Goal: Task Accomplishment & Management: Manage account settings

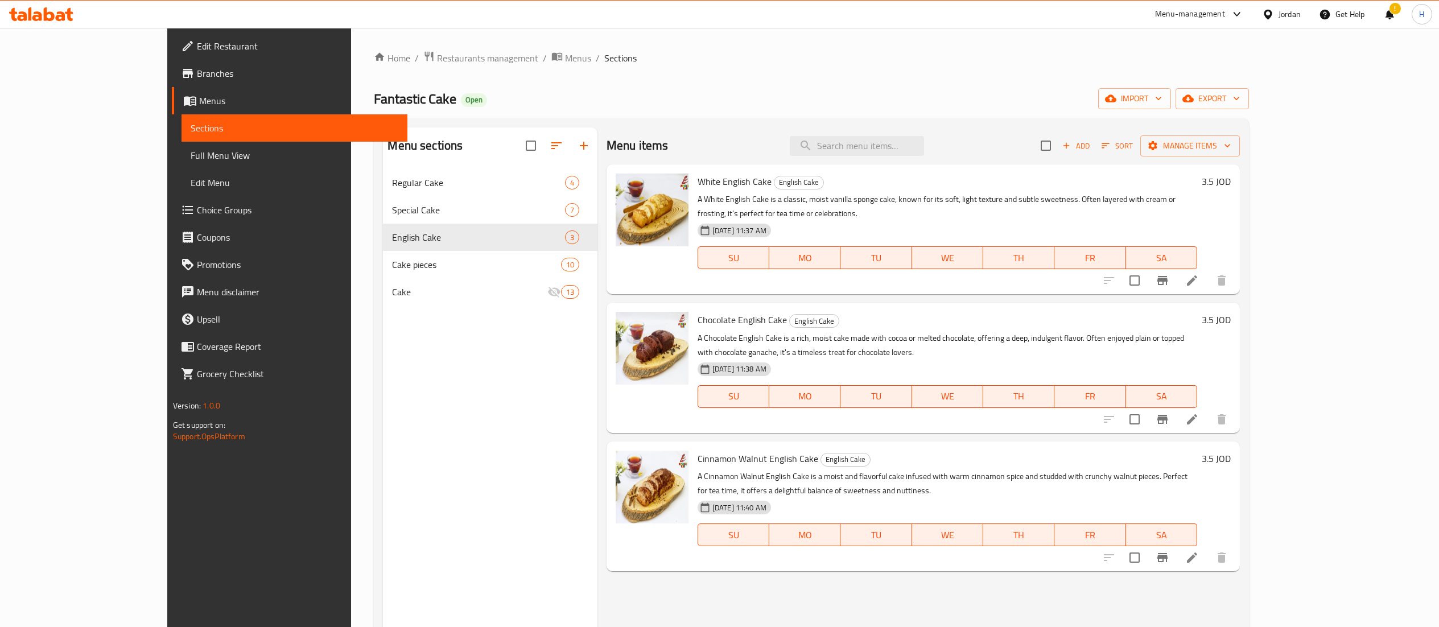
scroll to position [46, 0]
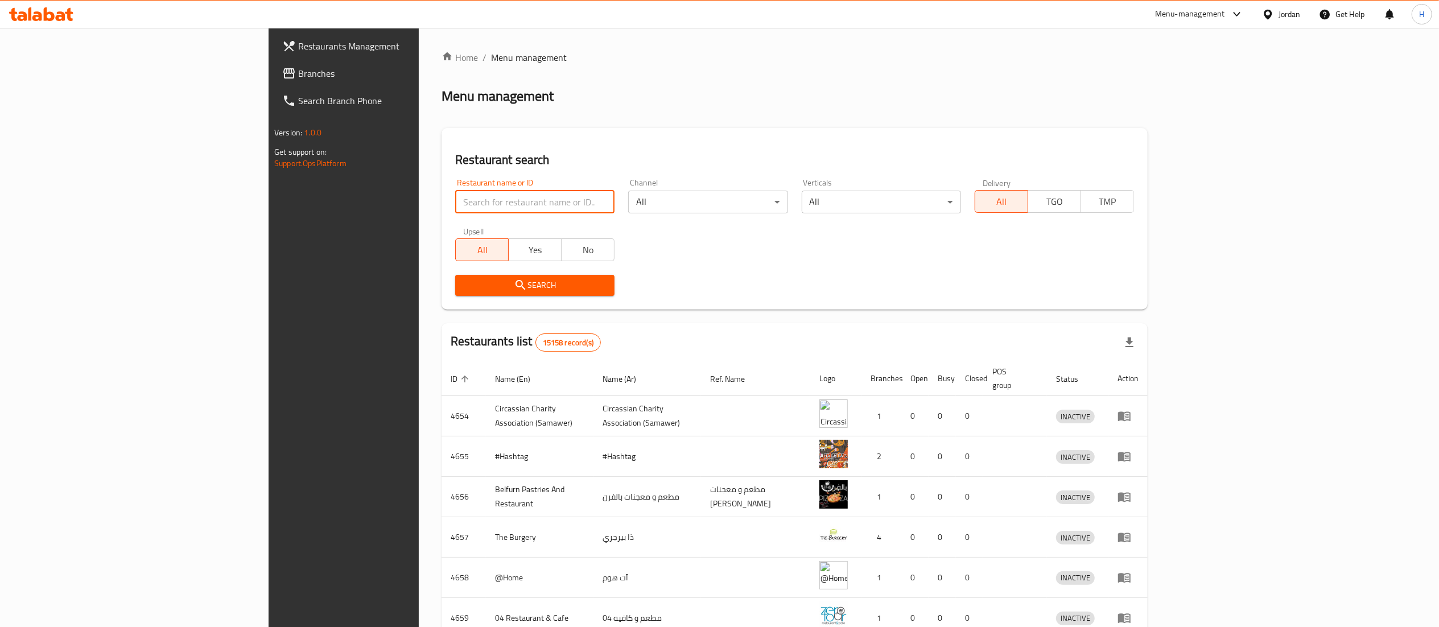
click at [455, 200] on input "search" at bounding box center [534, 202] width 159 height 23
paste input "604038"
type input "604038"
click button "Search" at bounding box center [534, 285] width 159 height 21
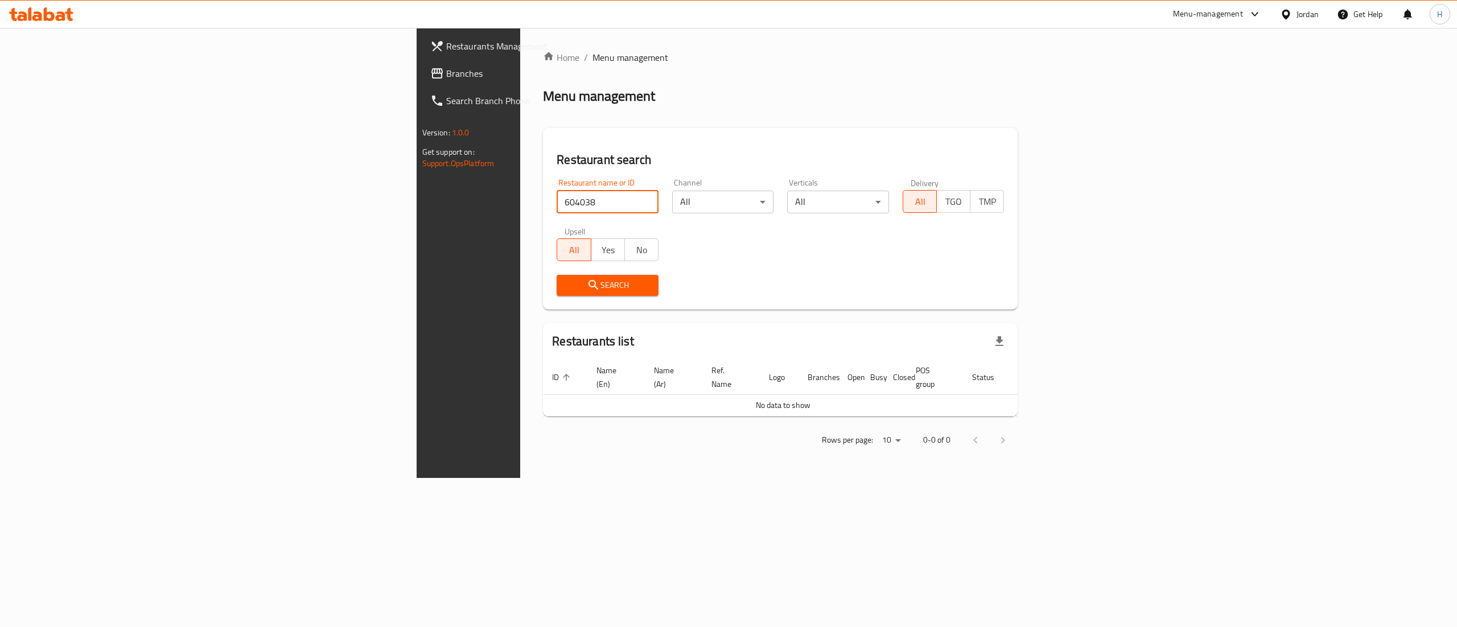
click at [446, 79] on span "Branches" at bounding box center [548, 74] width 205 height 14
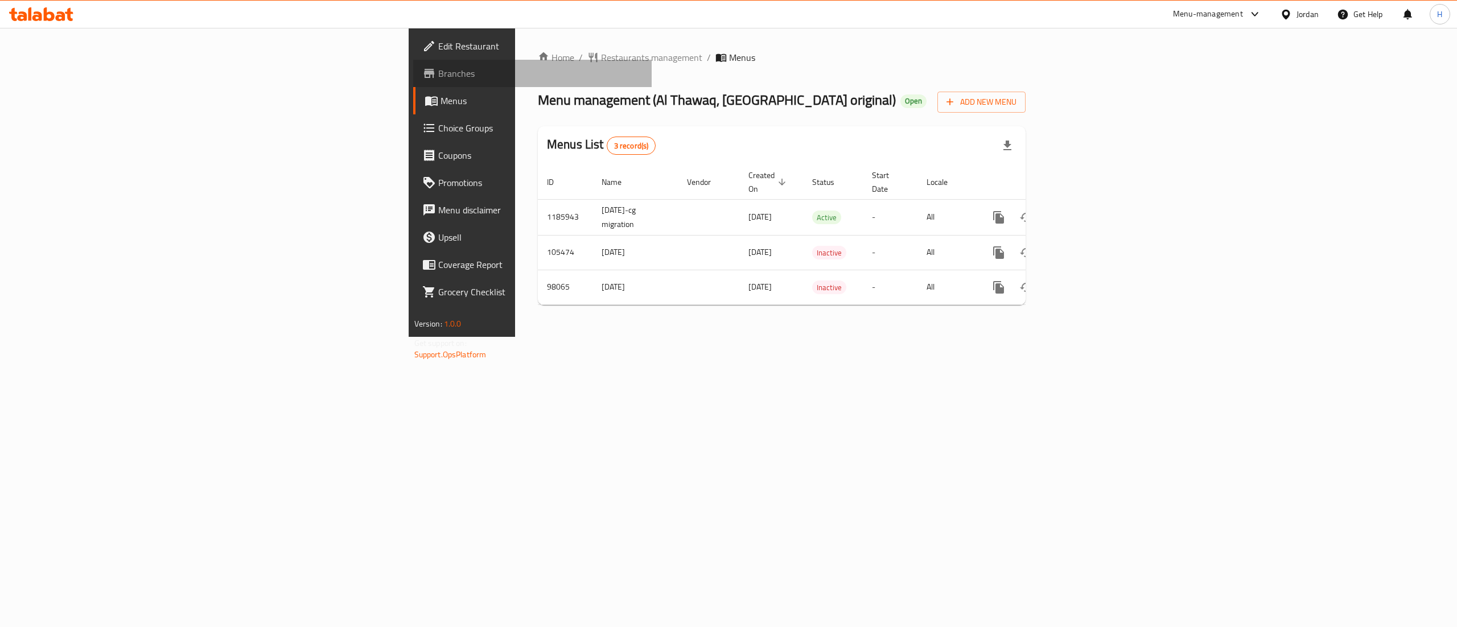
drag, startPoint x: 0, startPoint y: 0, endPoint x: 60, endPoint y: 75, distance: 96.0
click at [438, 75] on span "Branches" at bounding box center [540, 74] width 205 height 14
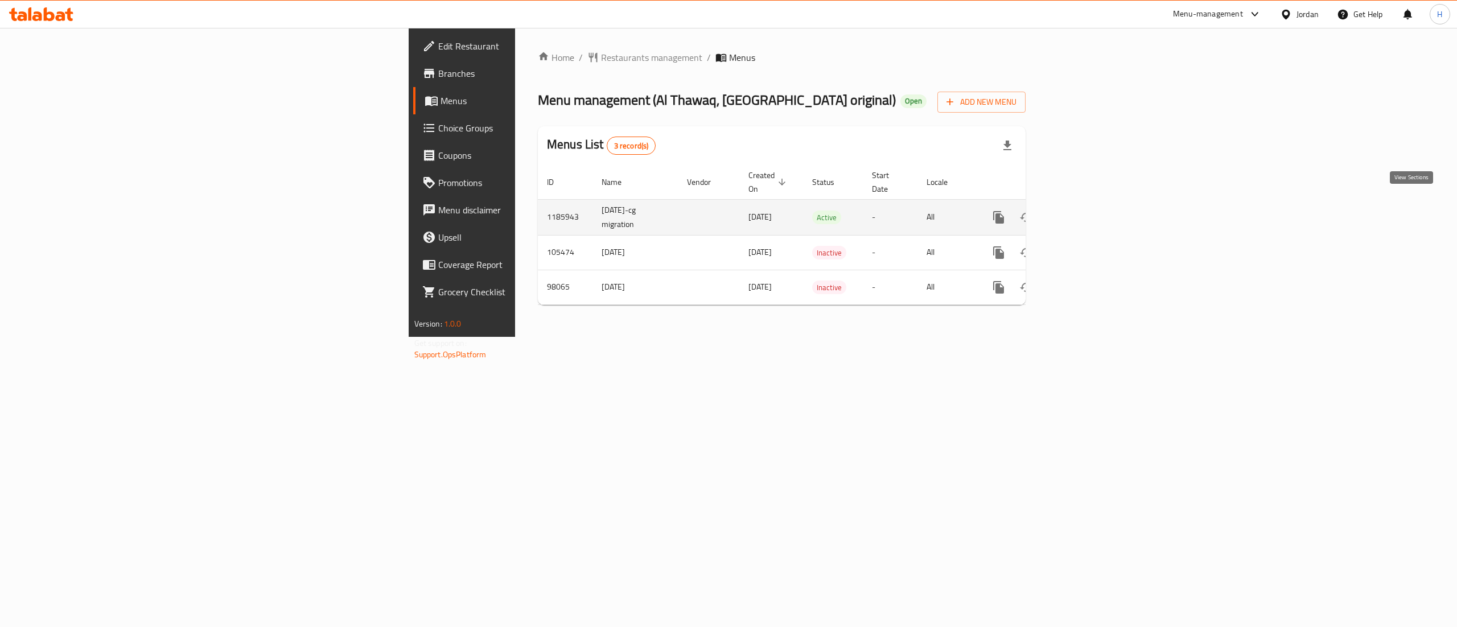
click at [1088, 211] on icon "enhanced table" at bounding box center [1081, 218] width 14 height 14
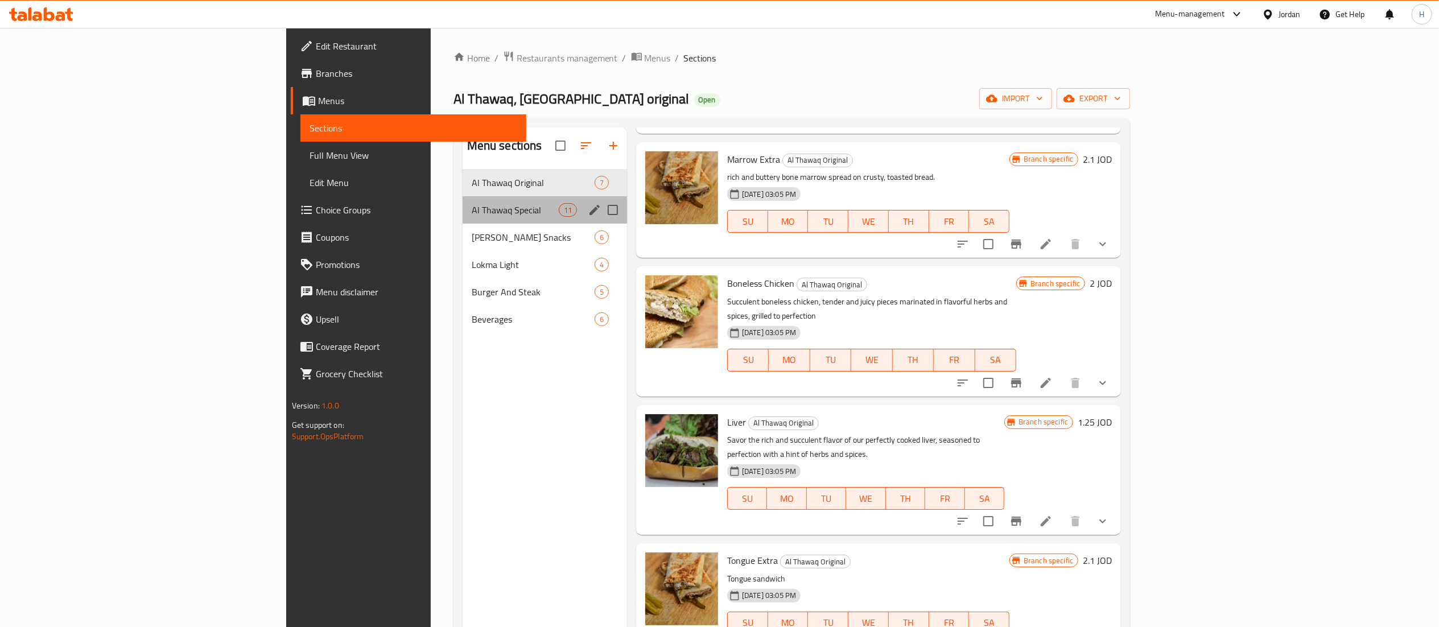
click at [463, 197] on div "Al Thawaq Special 11" at bounding box center [545, 209] width 164 height 27
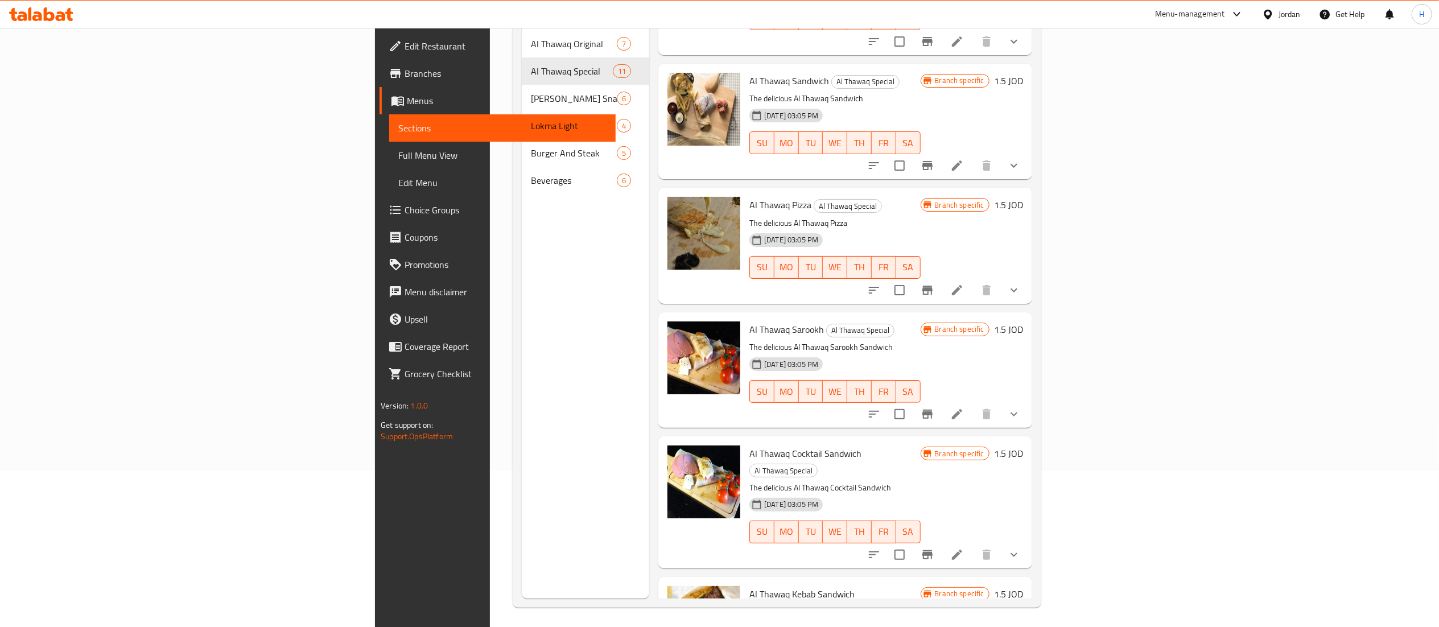
scroll to position [160, 0]
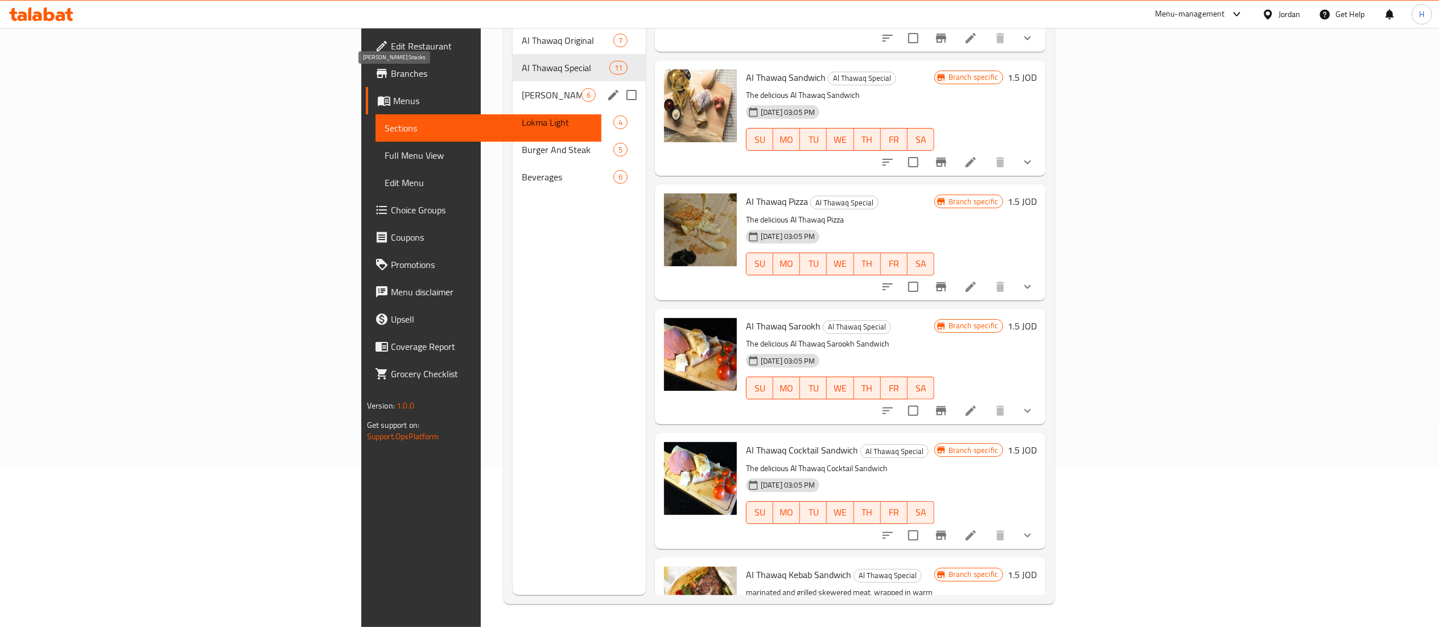
click at [522, 88] on span "Al Thawaq Snacks" at bounding box center [552, 95] width 60 height 14
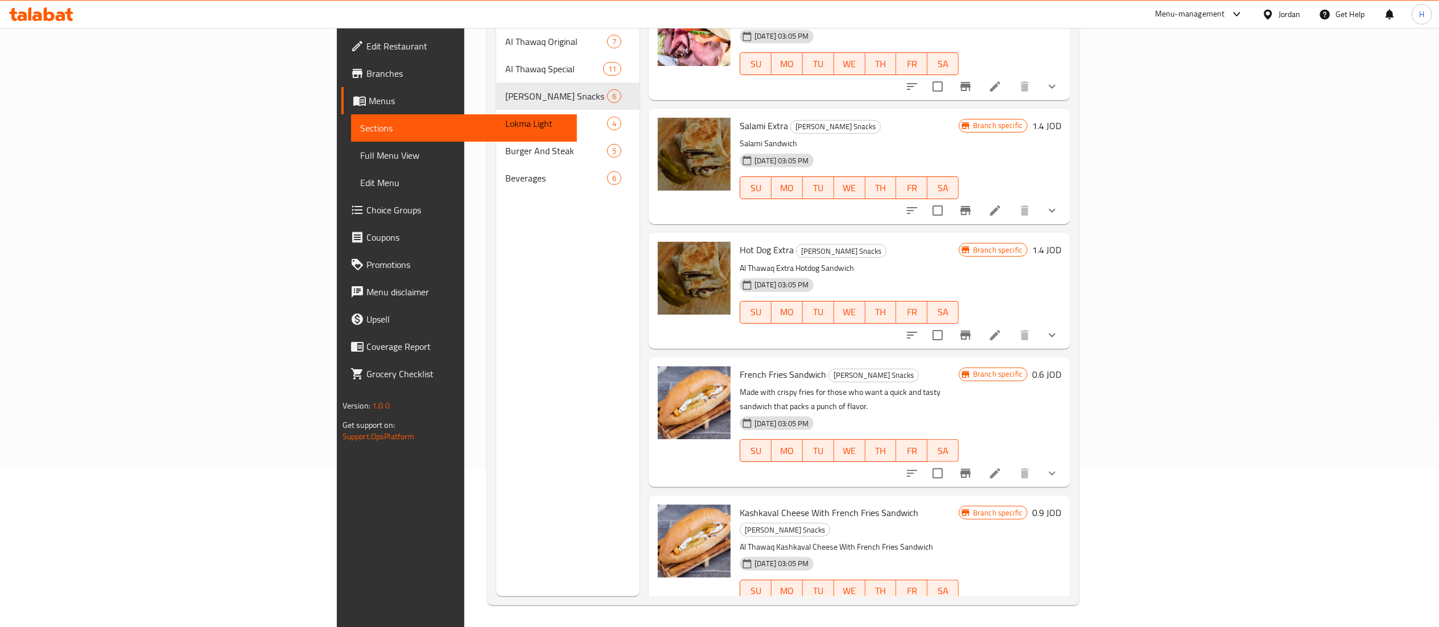
scroll to position [160, 0]
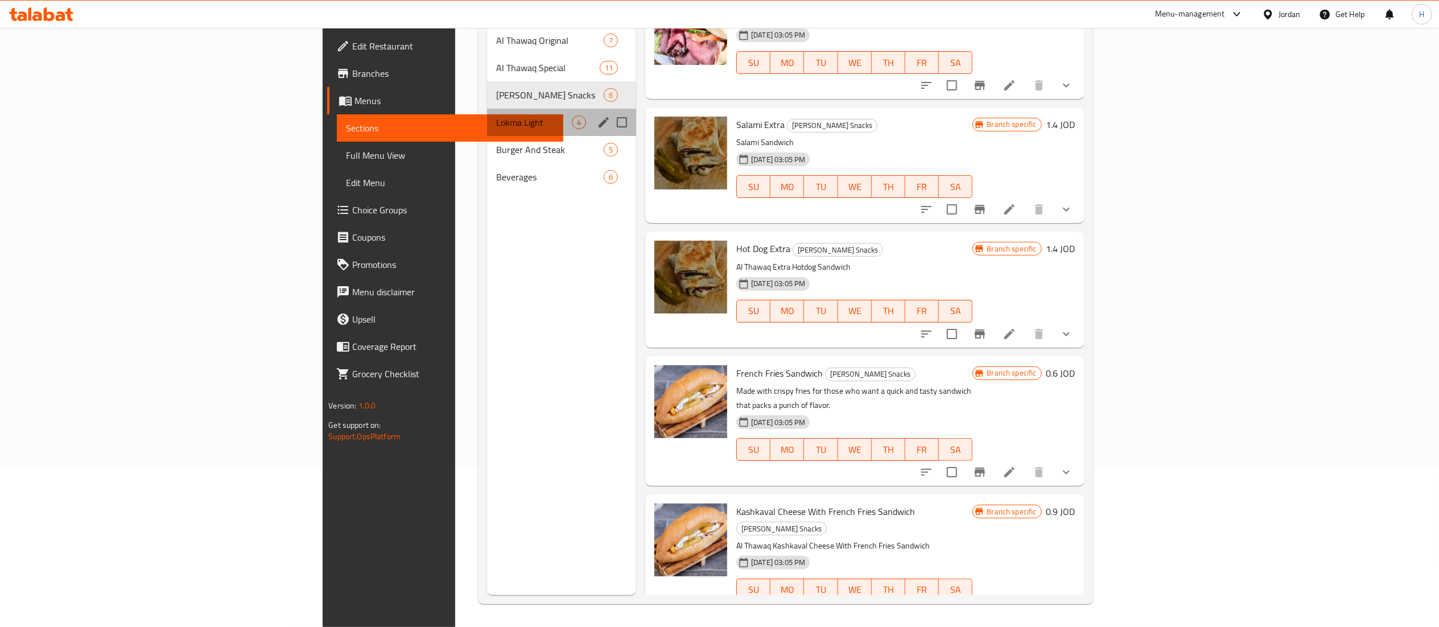
click at [487, 109] on div "Lokma Light 4" at bounding box center [562, 122] width 150 height 27
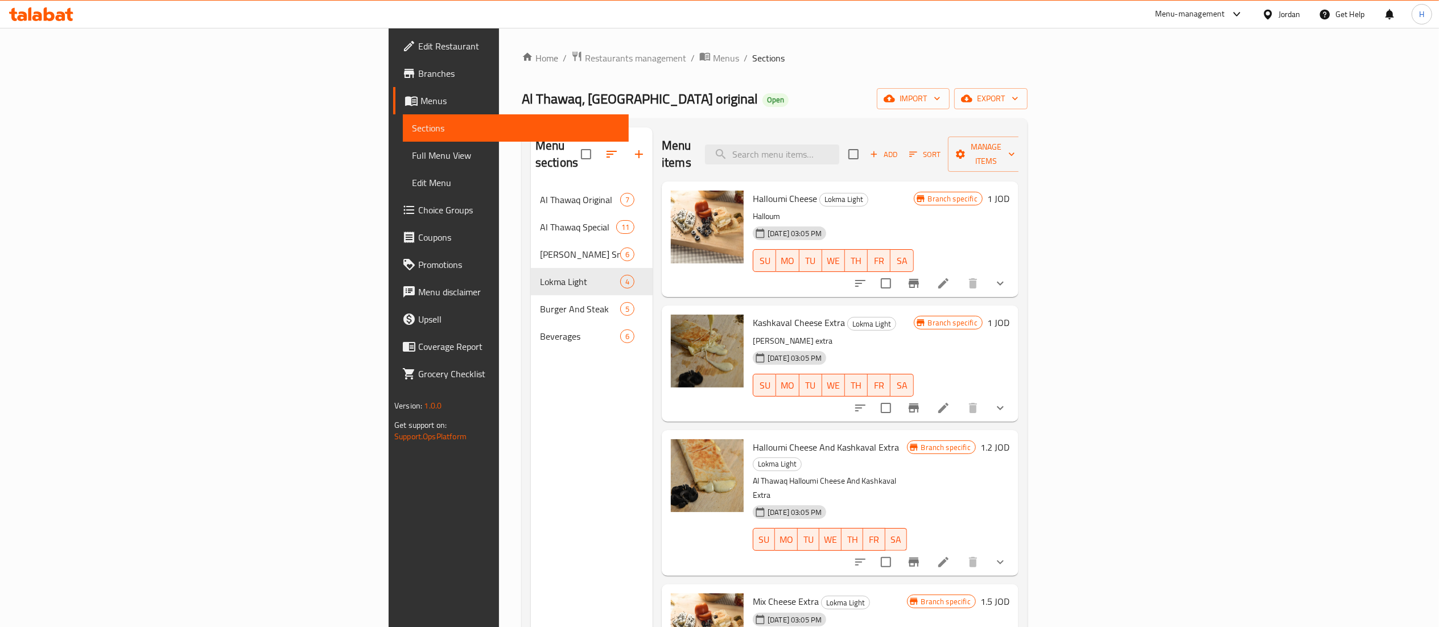
scroll to position [114, 0]
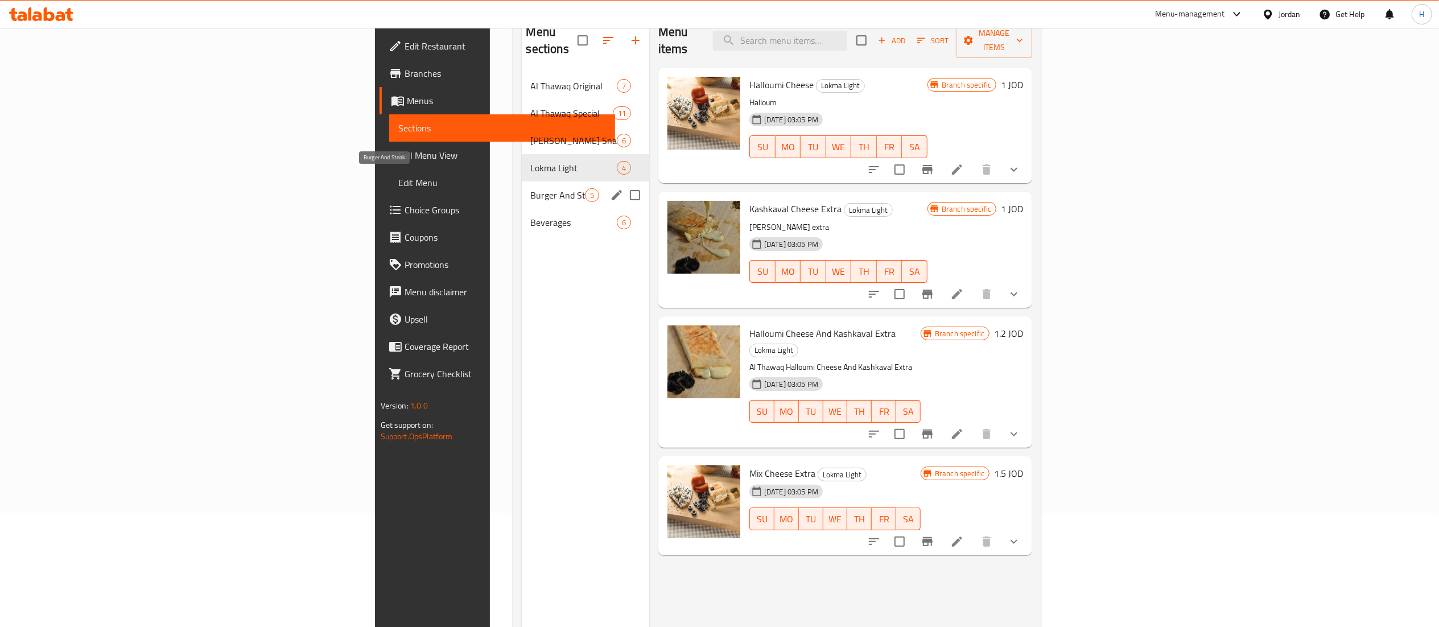
click at [531, 188] on span "Burger And Steak" at bounding box center [558, 195] width 54 height 14
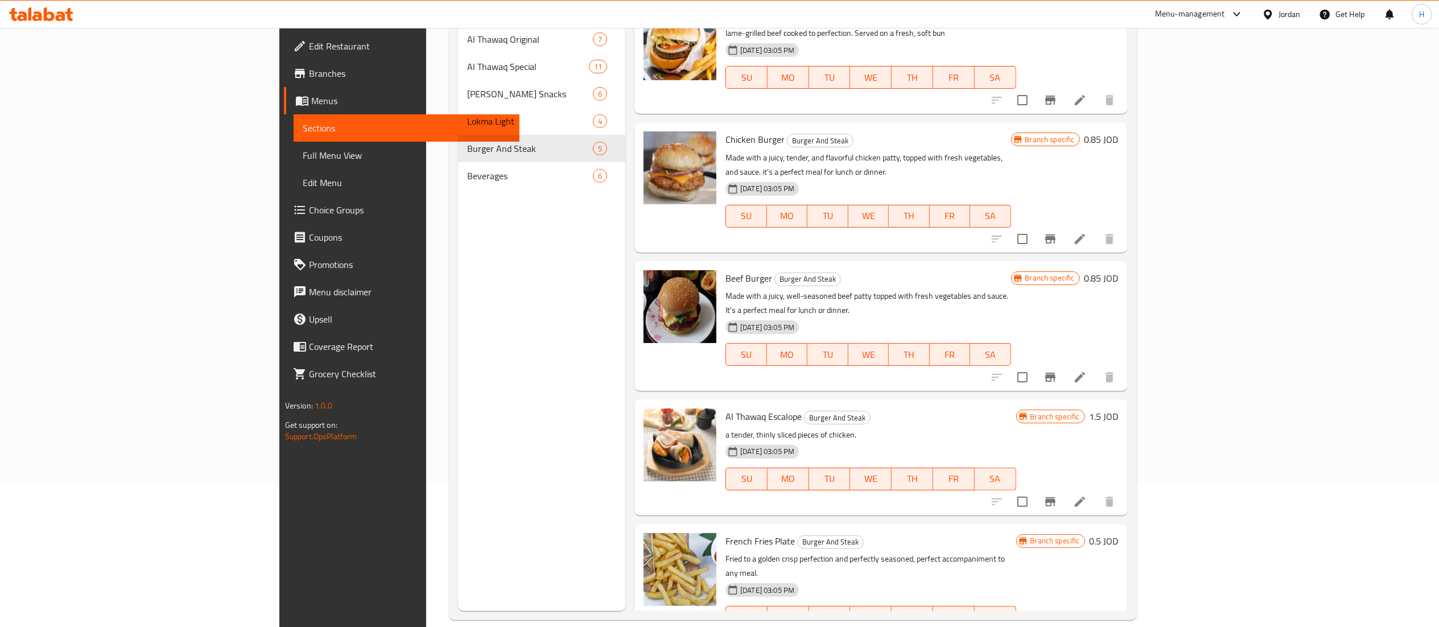
scroll to position [160, 0]
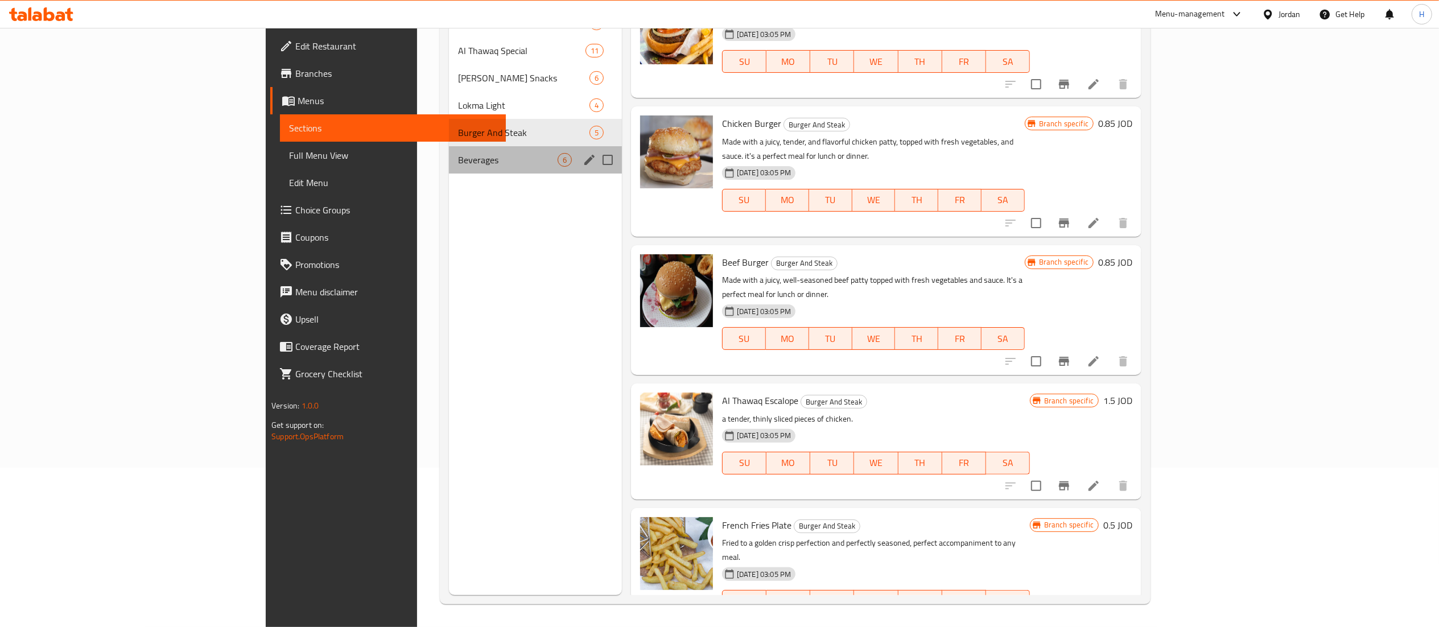
click at [449, 171] on div "Beverages 6" at bounding box center [535, 159] width 173 height 27
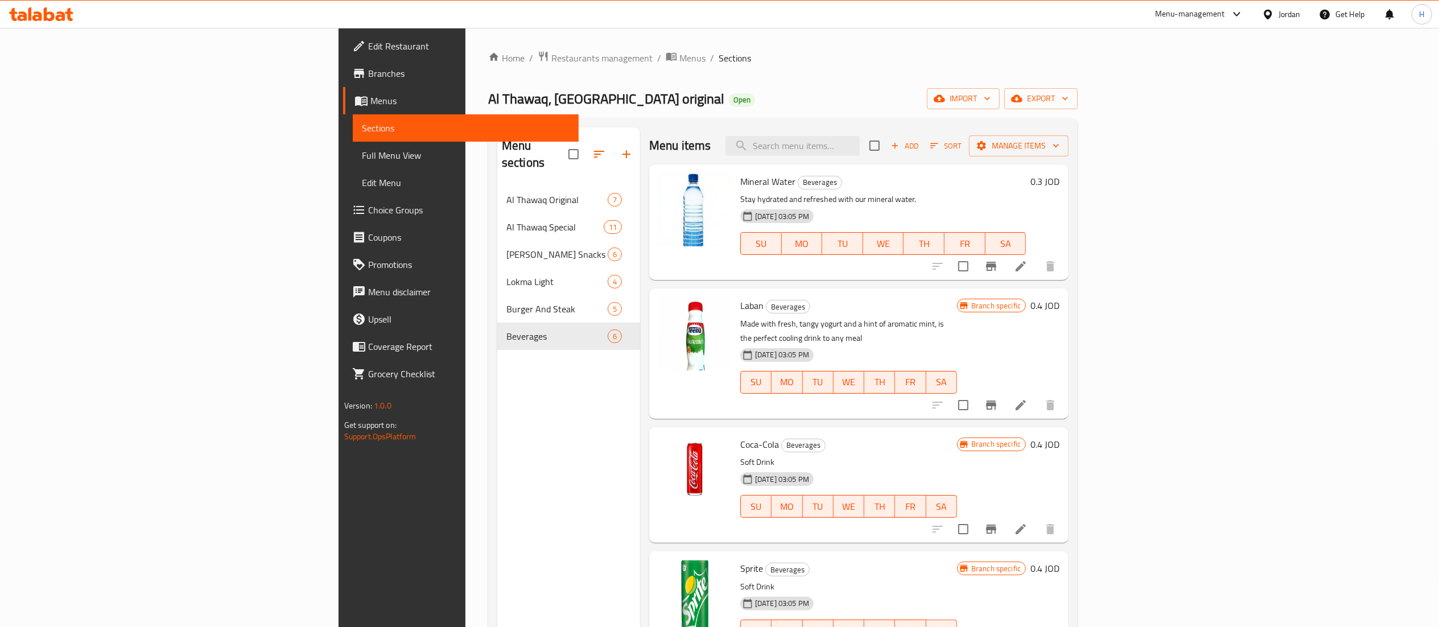
click at [28, 13] on icon at bounding box center [41, 14] width 64 height 14
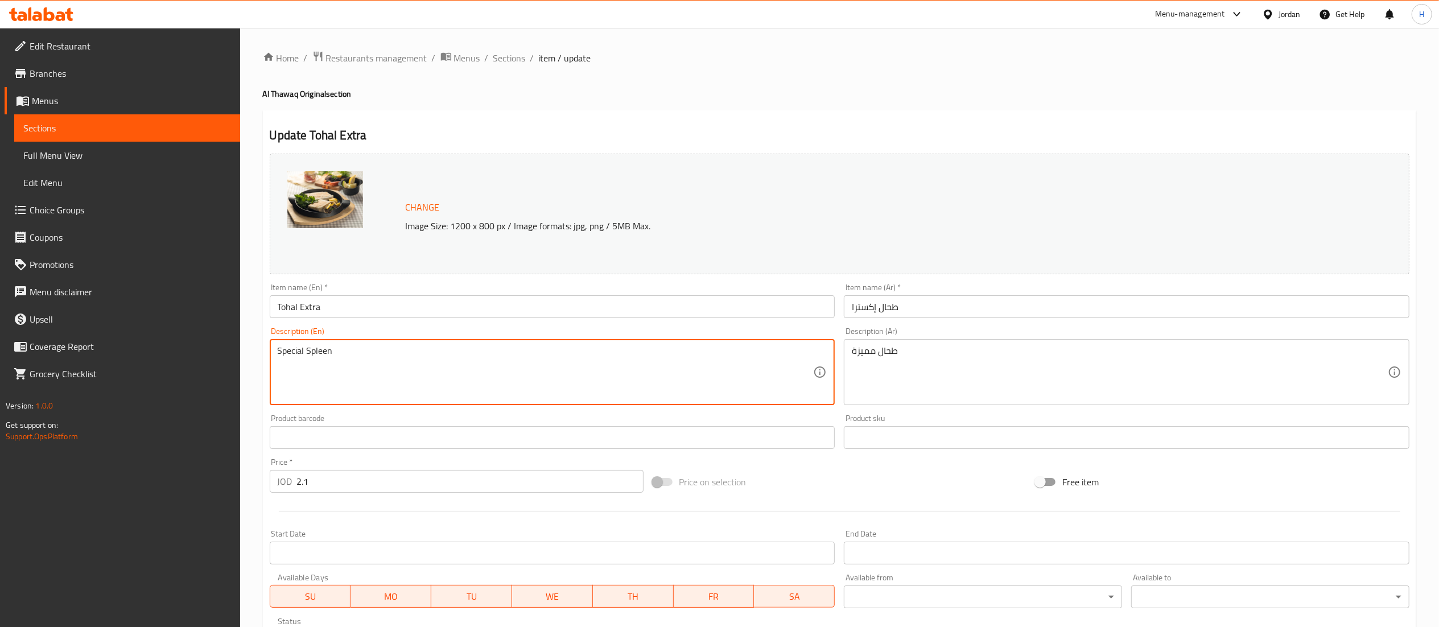
scroll to position [212, 0]
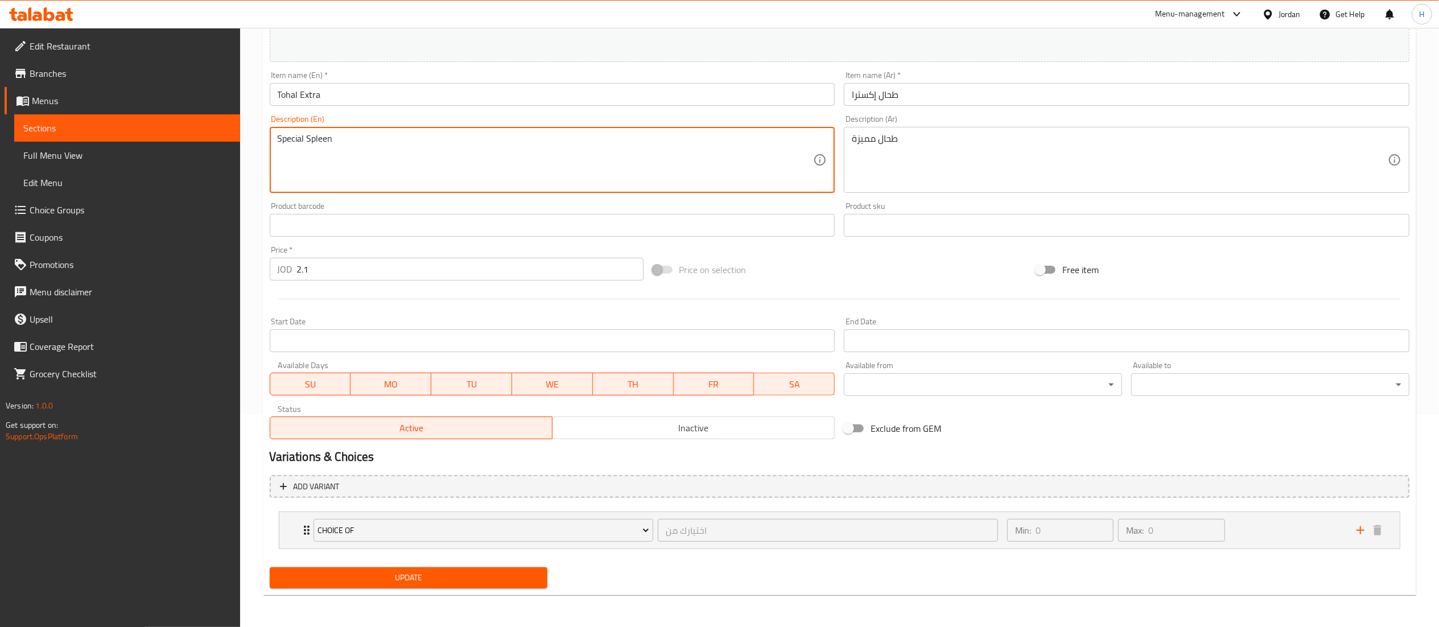
type textarea "Special Spleen"
click at [429, 571] on span "Update" at bounding box center [409, 578] width 260 height 14
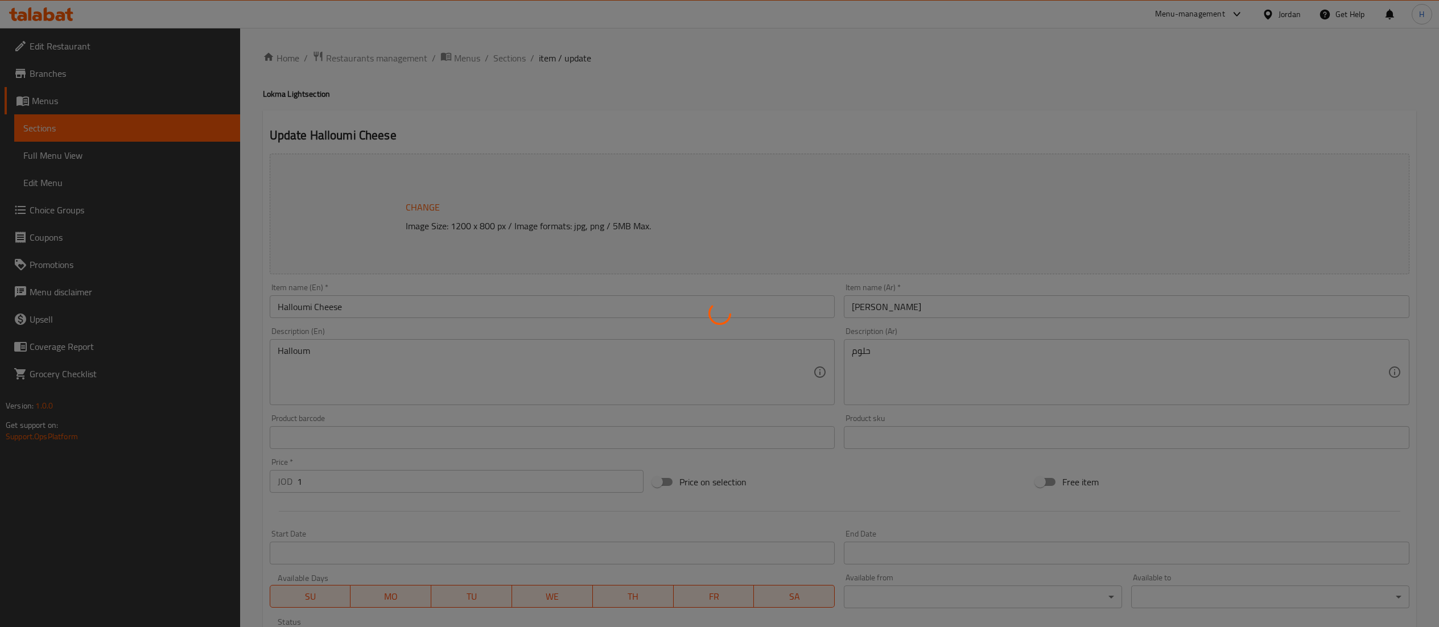
type input "الإضافات:"
type input "0"
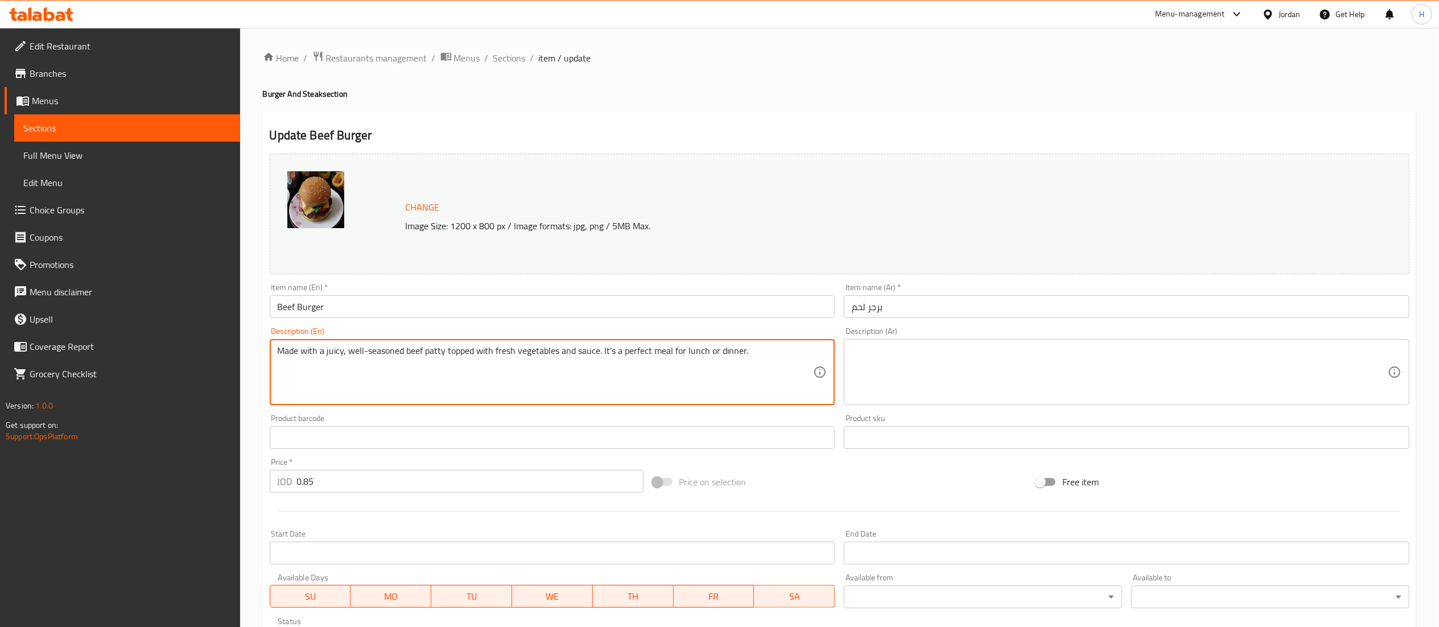
click at [502, 348] on textarea "Made with a juicy, well-seasoned beef patty topped with fresh vegetables and sa…" at bounding box center [546, 372] width 536 height 54
click at [501, 351] on textarea "Made with a juicy, well-seasoned beef patty topped with fresh vegetables and sa…" at bounding box center [546, 372] width 536 height 54
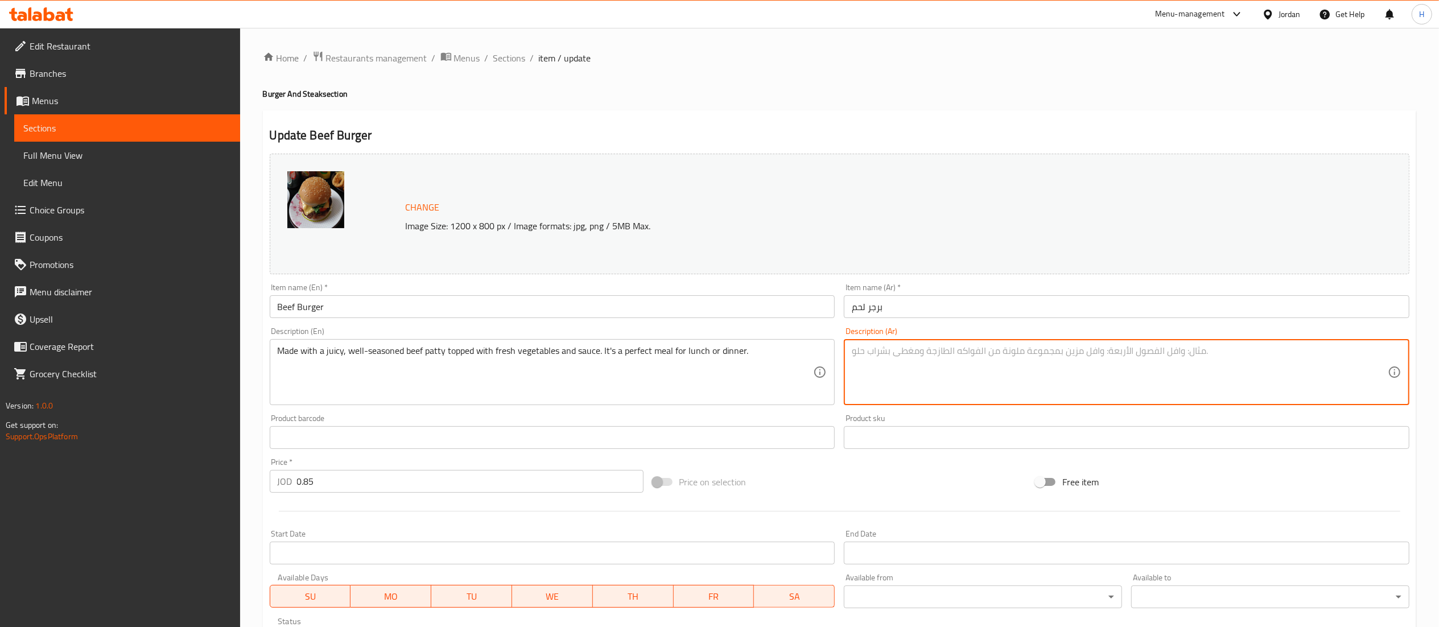
click at [961, 380] on textarea at bounding box center [1120, 372] width 536 height 54
paste textarea "مُحضّر من قطعة لحم بقري طرية ومتبّلة جيداً، مُغطاة بالخضراوات الطازجة والصلصة. …"
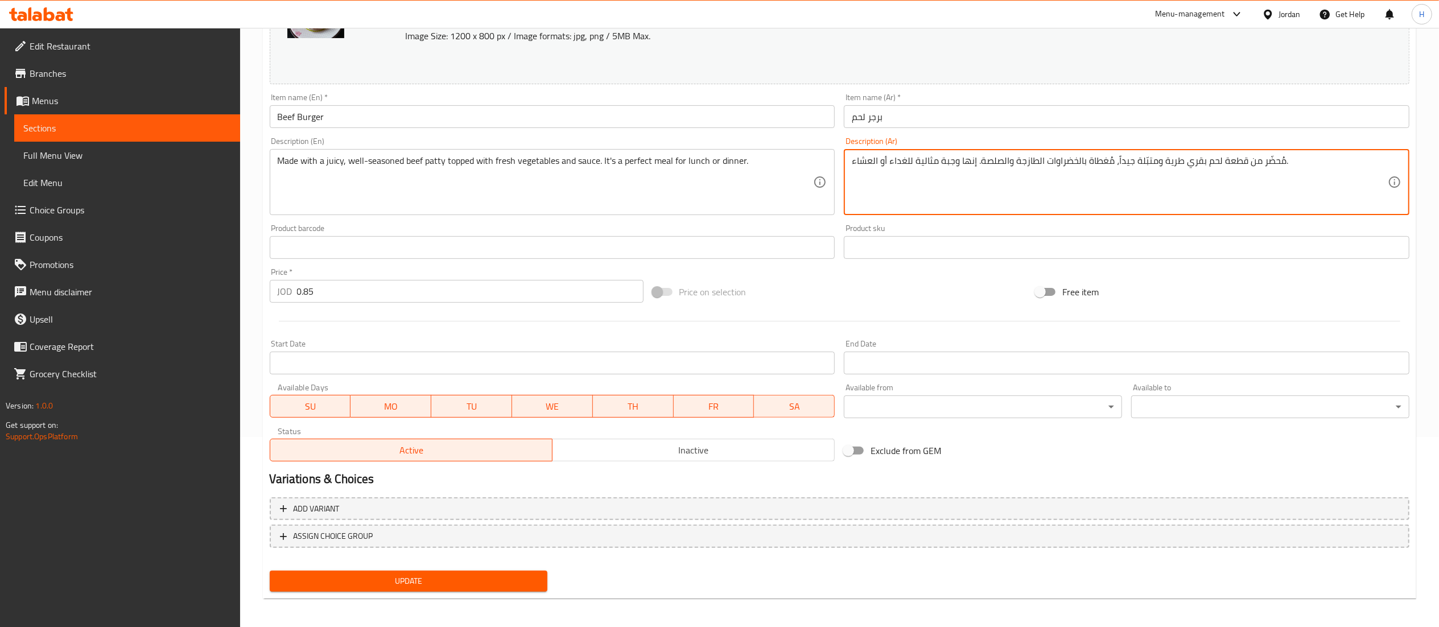
scroll to position [192, 0]
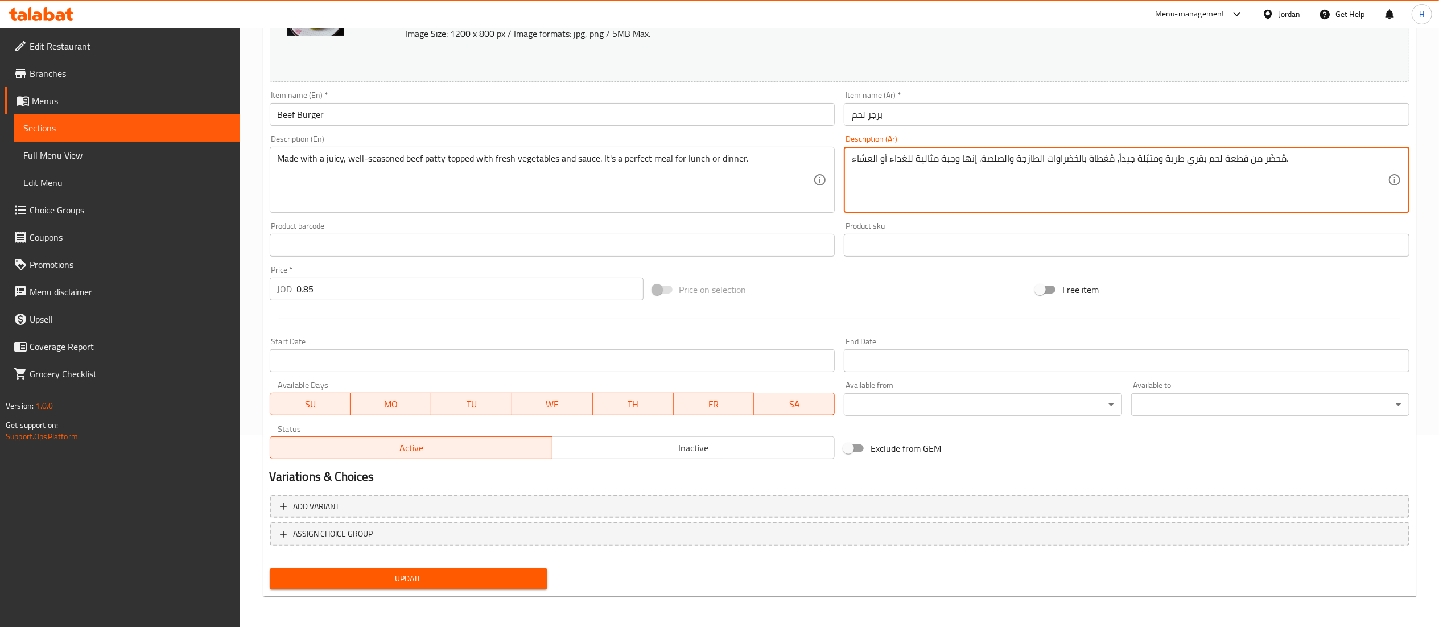
type textarea "مُحضّر من قطعة لحم بقري طرية ومتبّلة جيداً، مُغطاة بالخضراوات الطازجة والصلصة. …"
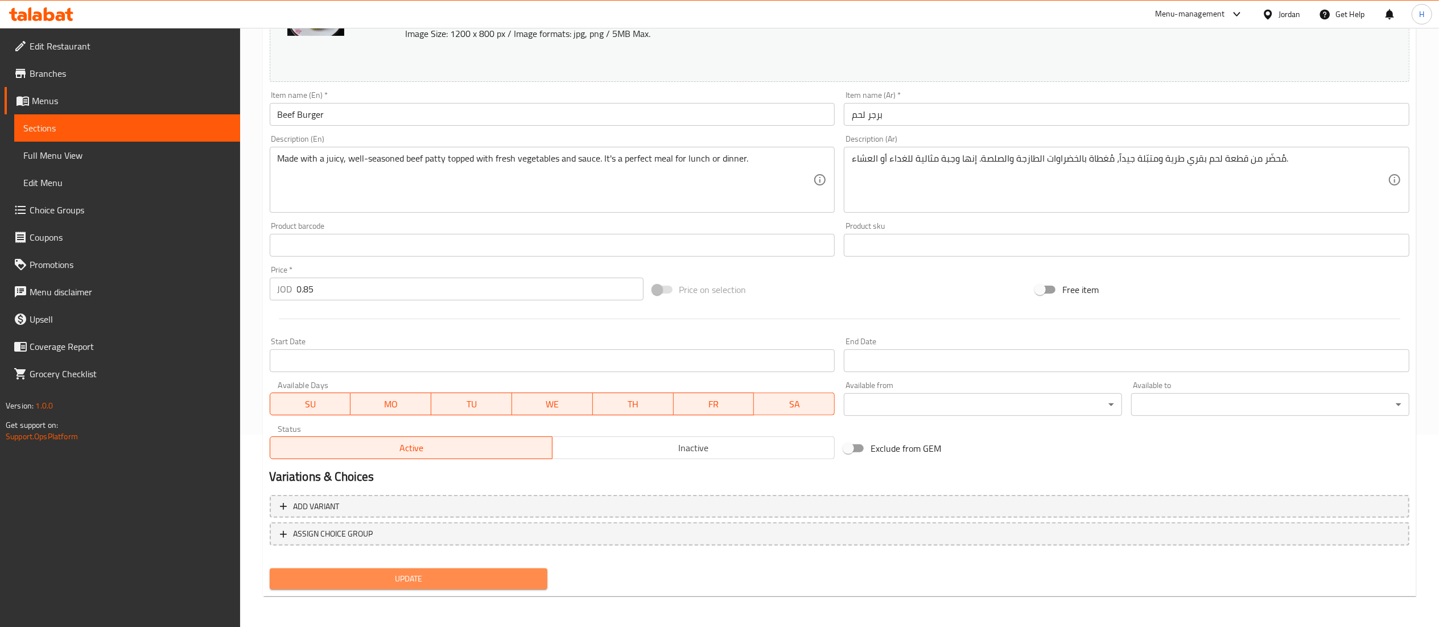
click at [376, 579] on button "Update" at bounding box center [409, 579] width 278 height 21
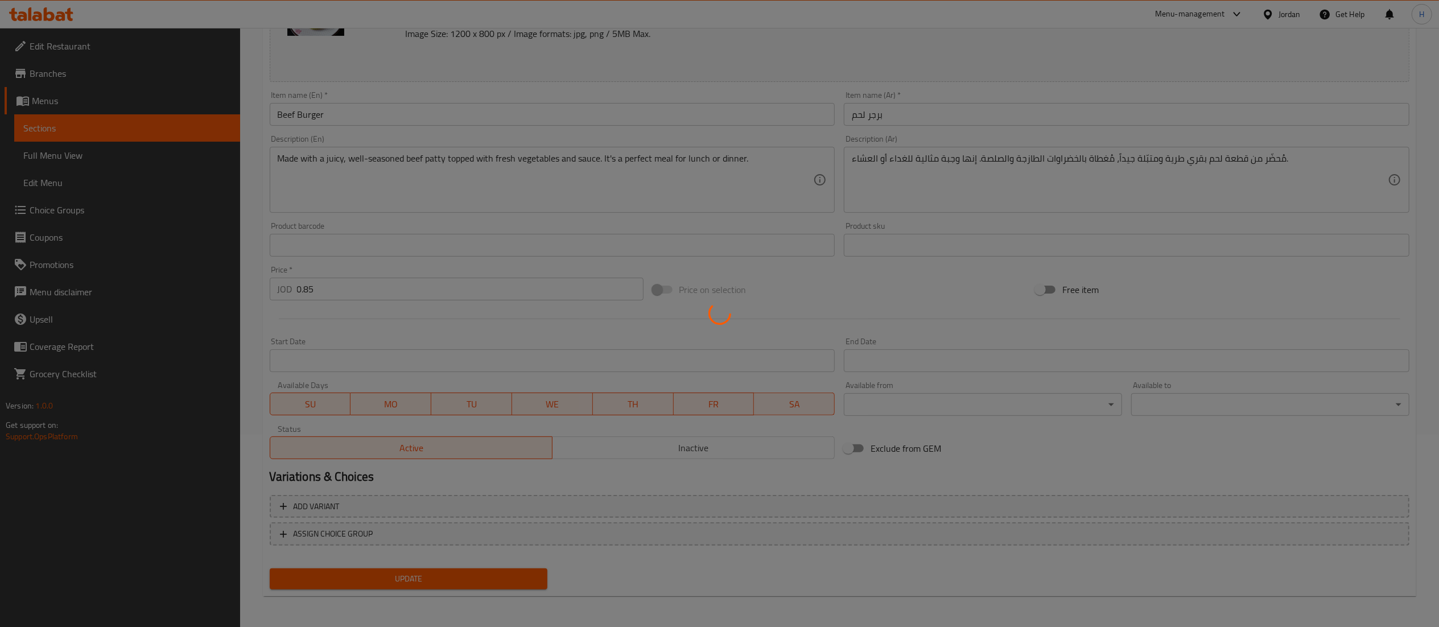
click at [376, 579] on div at bounding box center [719, 313] width 1439 height 627
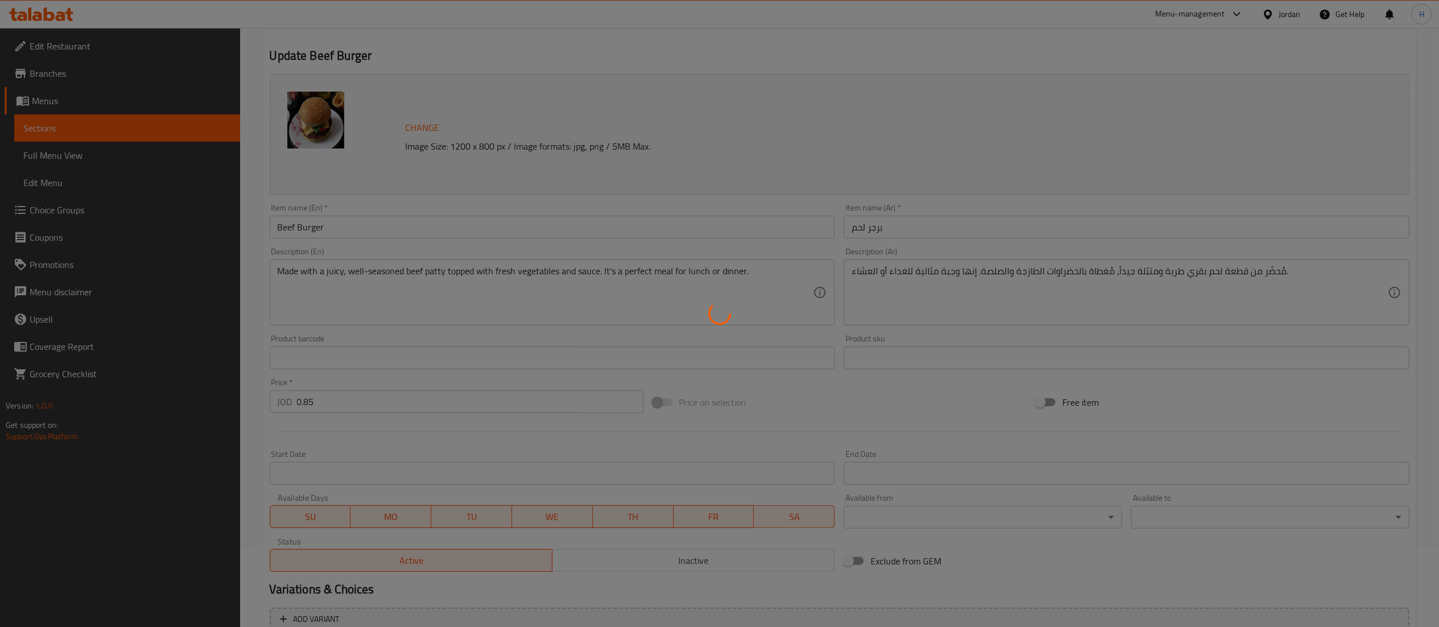
scroll to position [0, 0]
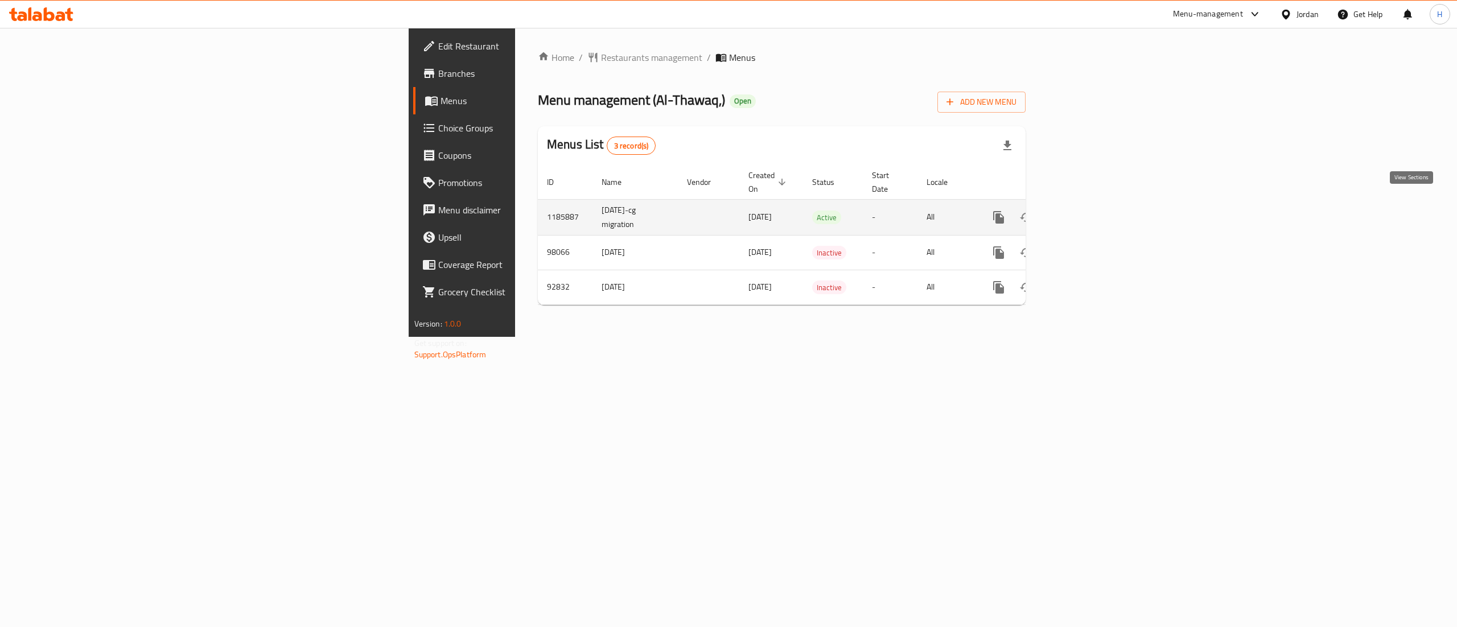
click at [1088, 212] on icon "enhanced table" at bounding box center [1081, 218] width 14 height 14
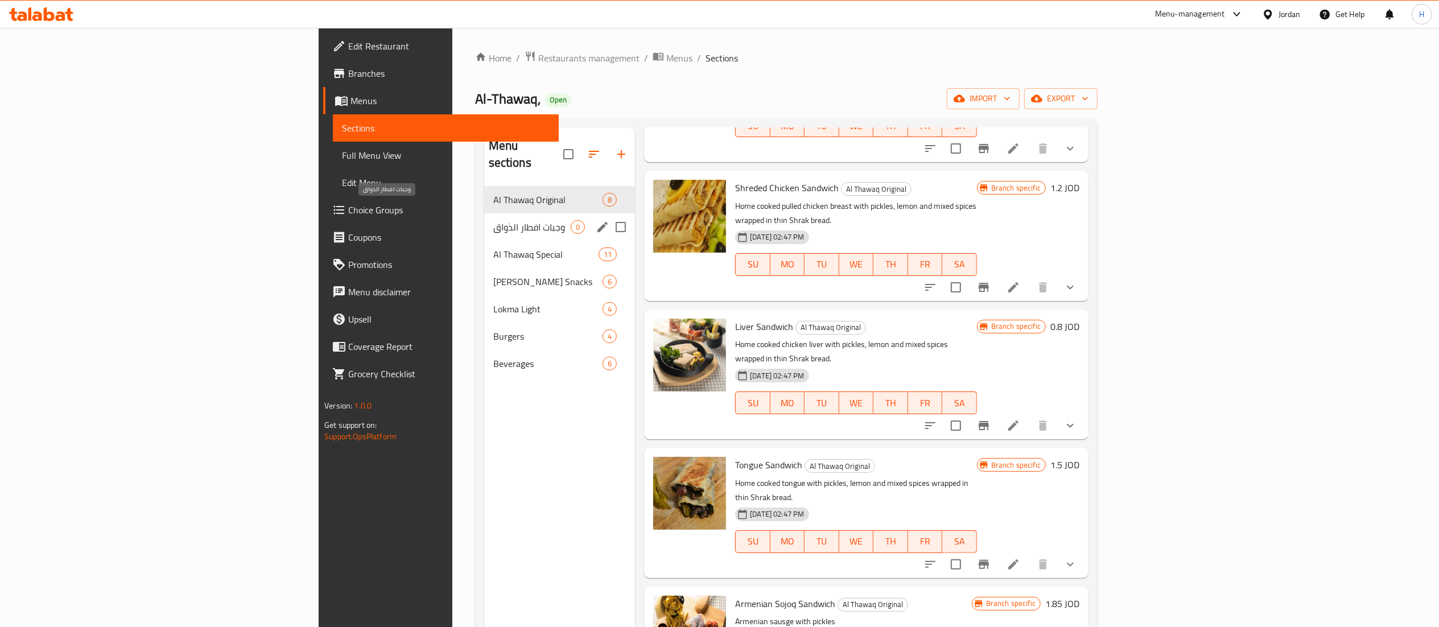
click at [493, 220] on span "وجبات افطار الذواق" at bounding box center [531, 227] width 77 height 14
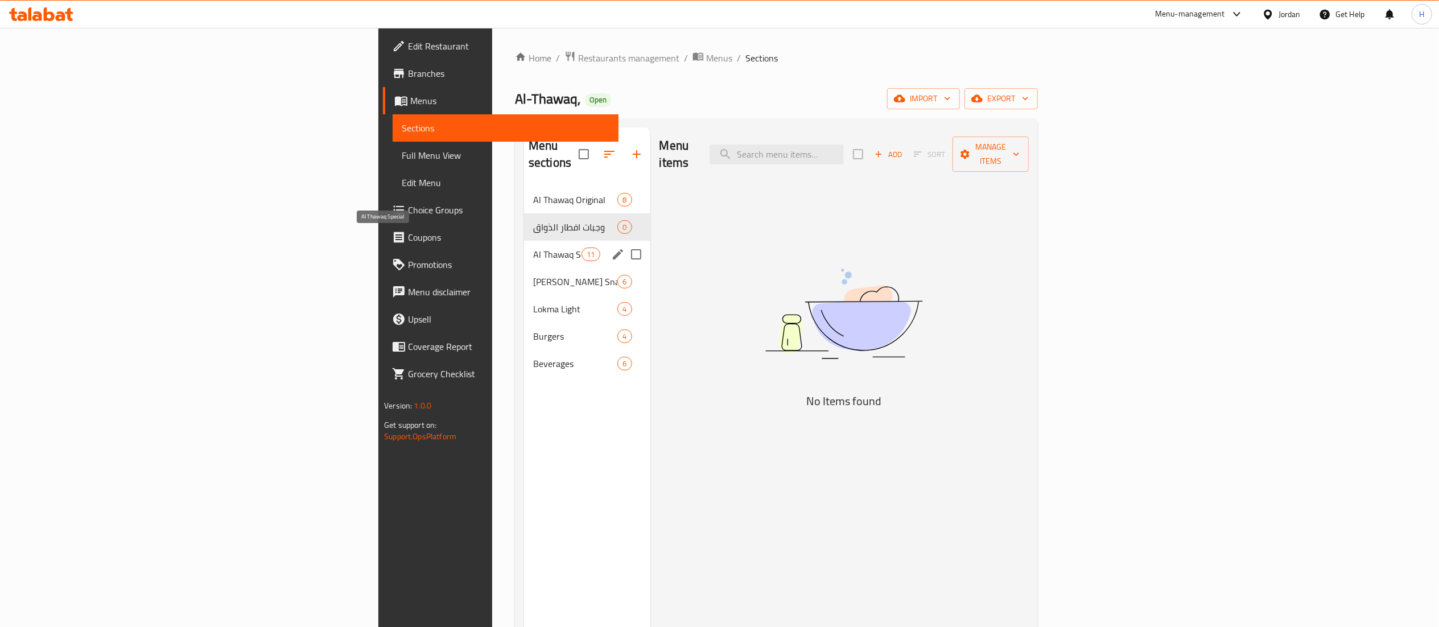
click at [533, 248] on span "Al Thawaq Special" at bounding box center [557, 255] width 48 height 14
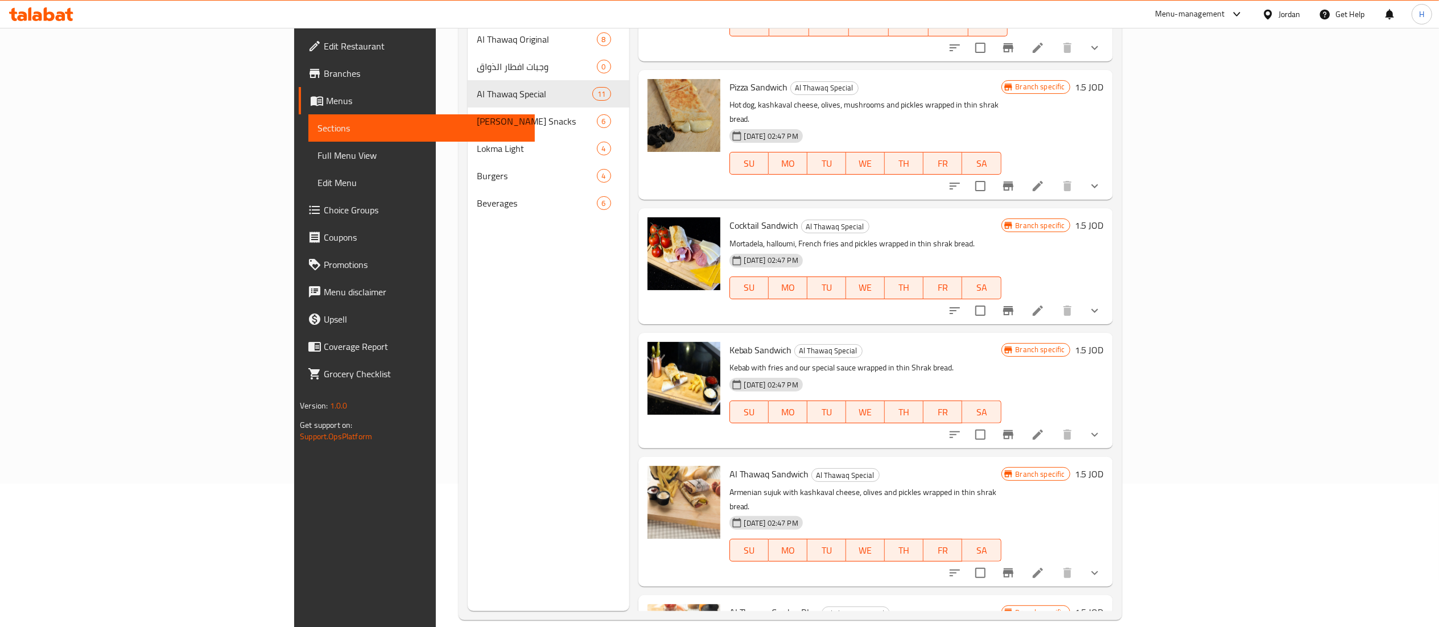
scroll to position [160, 0]
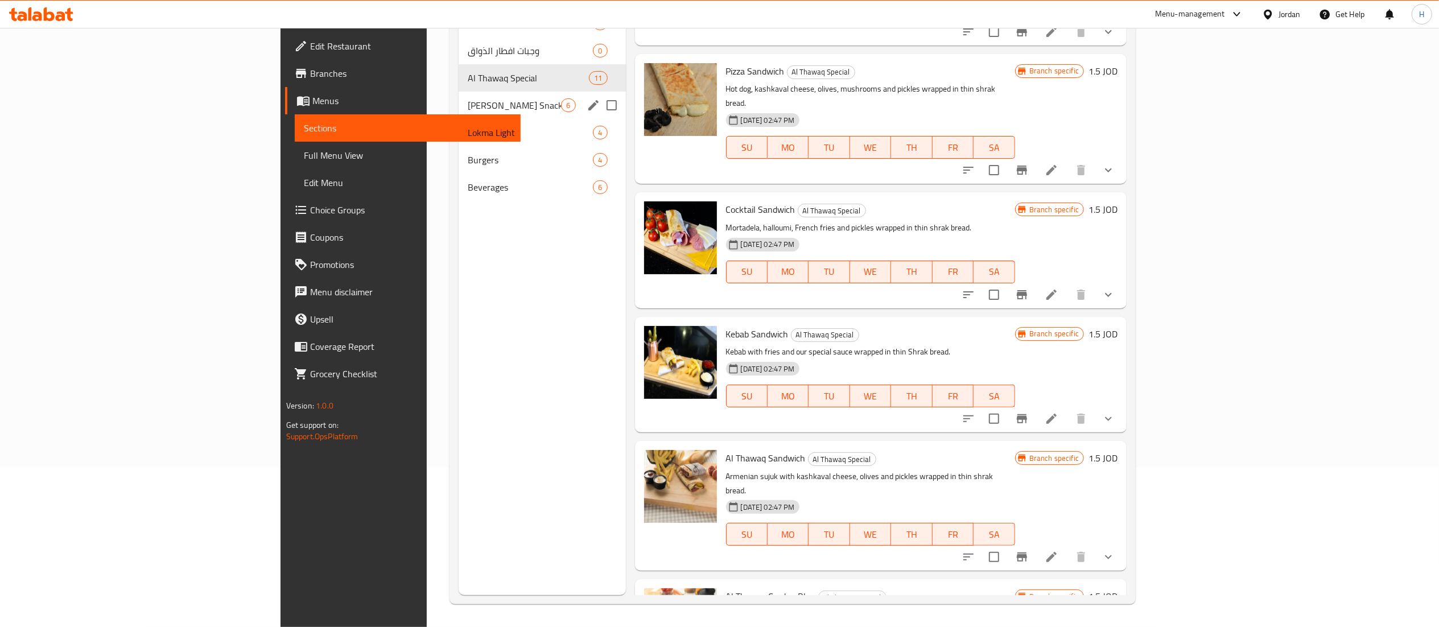
click at [468, 99] on span "Al Thawaq Snacks" at bounding box center [514, 105] width 93 height 14
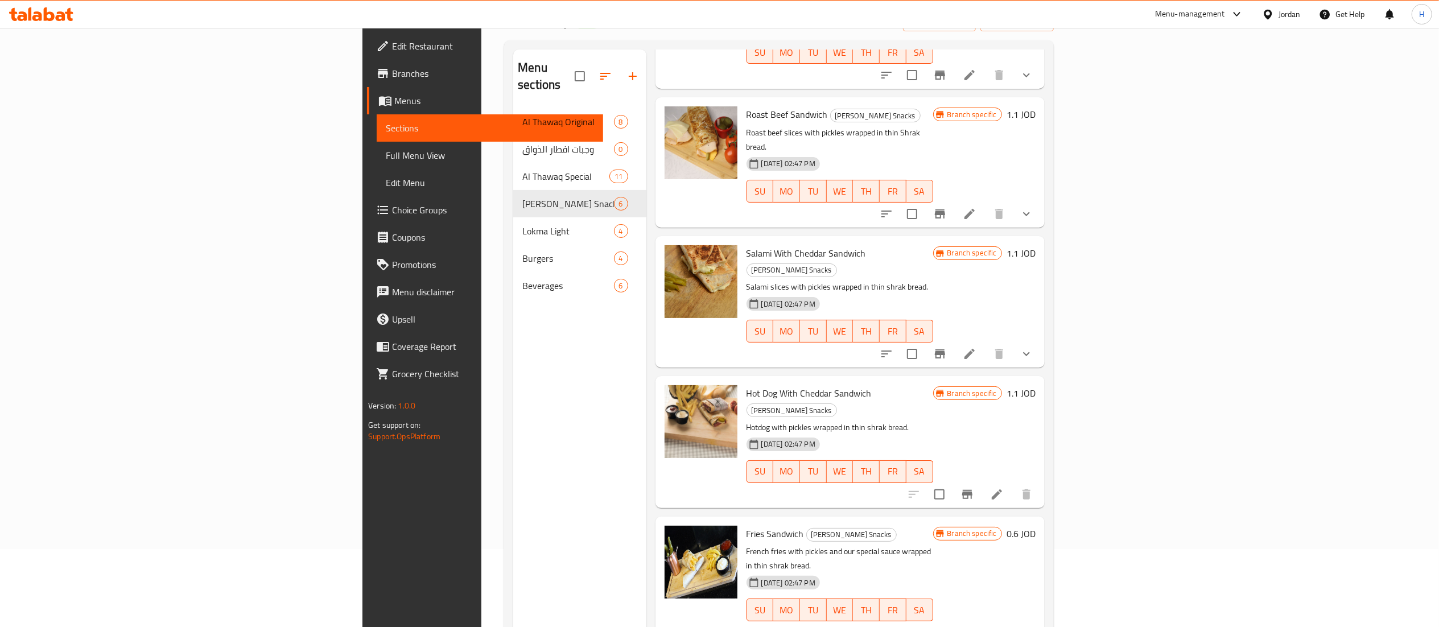
scroll to position [160, 0]
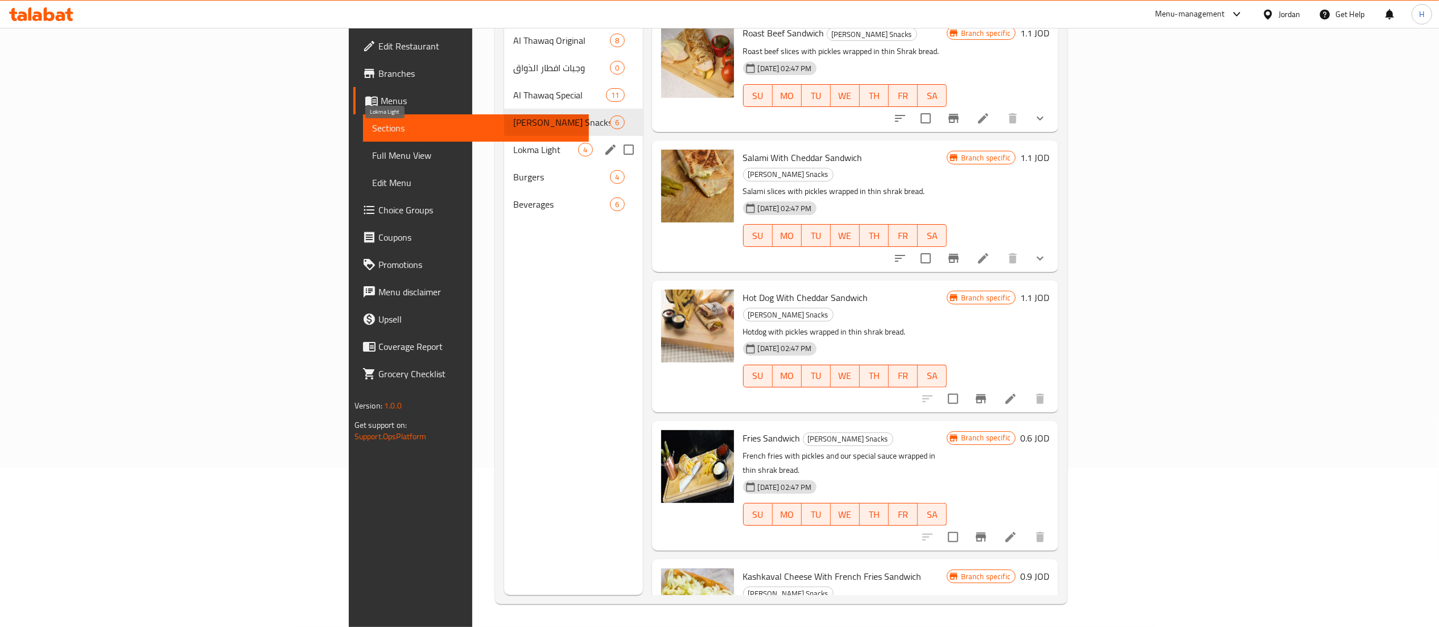
click at [513, 143] on span "Lokma Light" at bounding box center [545, 150] width 65 height 14
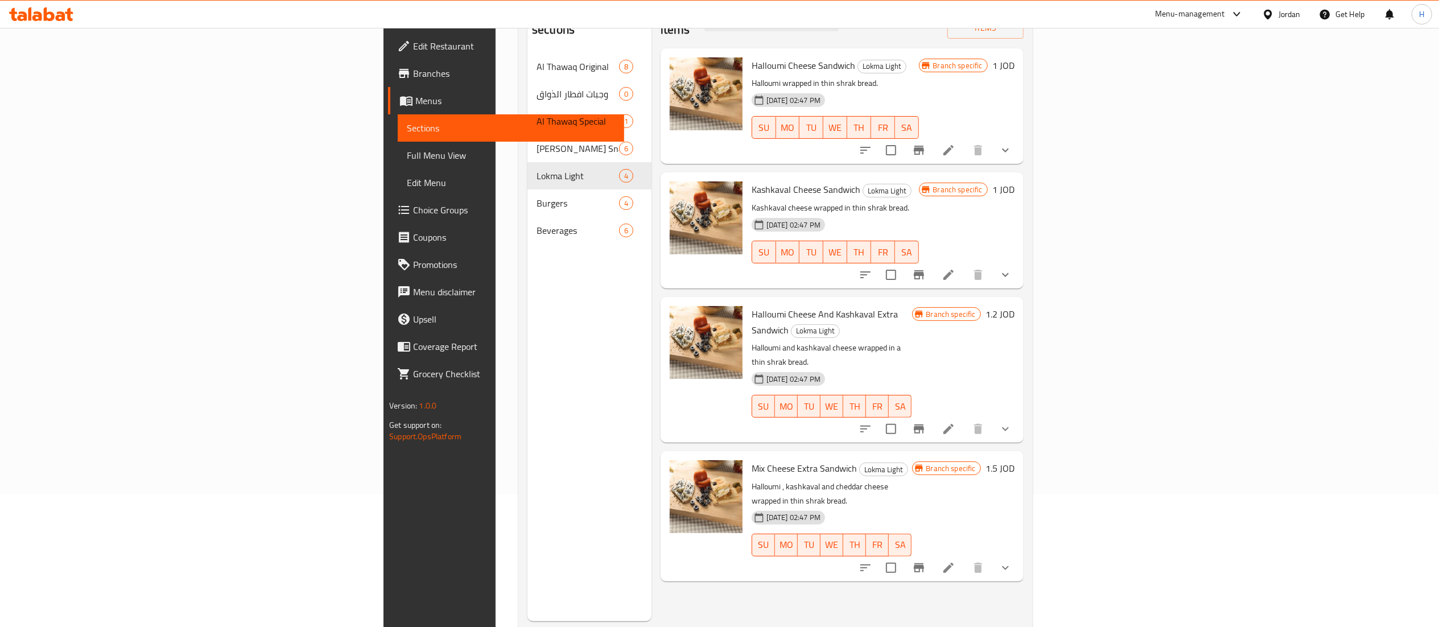
scroll to position [160, 0]
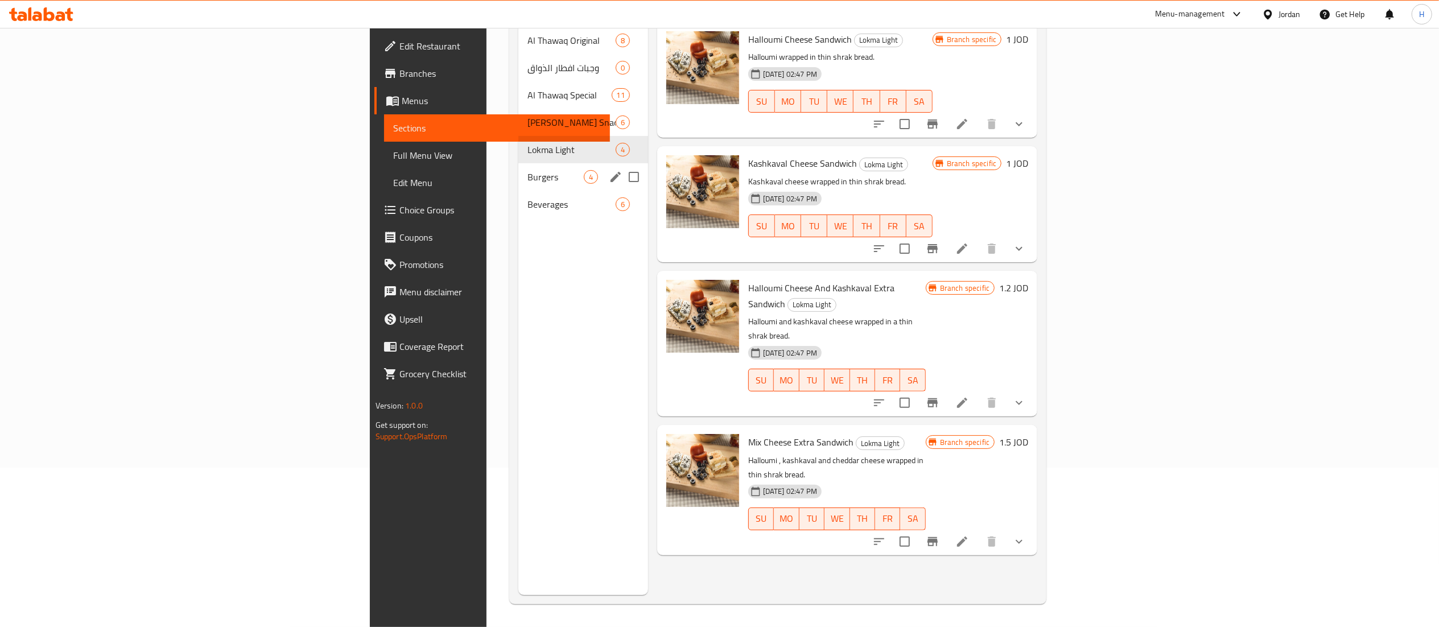
click at [528, 170] on span "Burgers" at bounding box center [556, 177] width 56 height 14
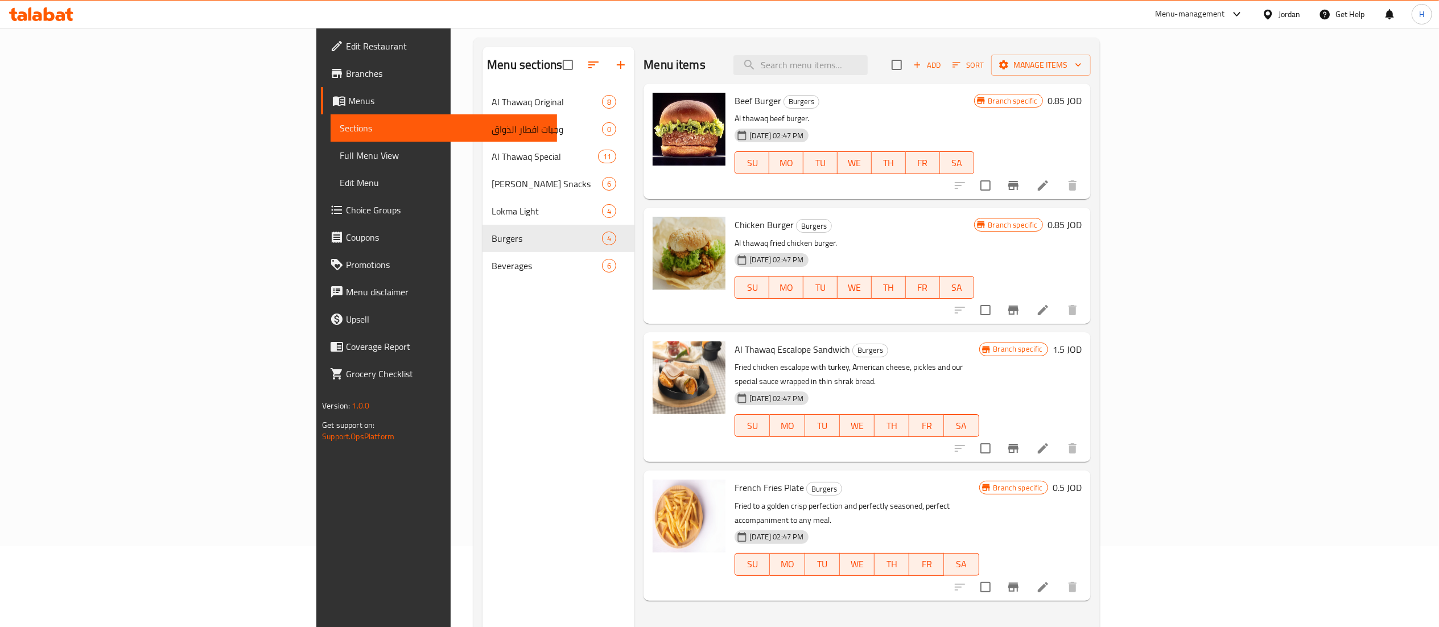
scroll to position [114, 0]
